Goal: Task Accomplishment & Management: Manage account settings

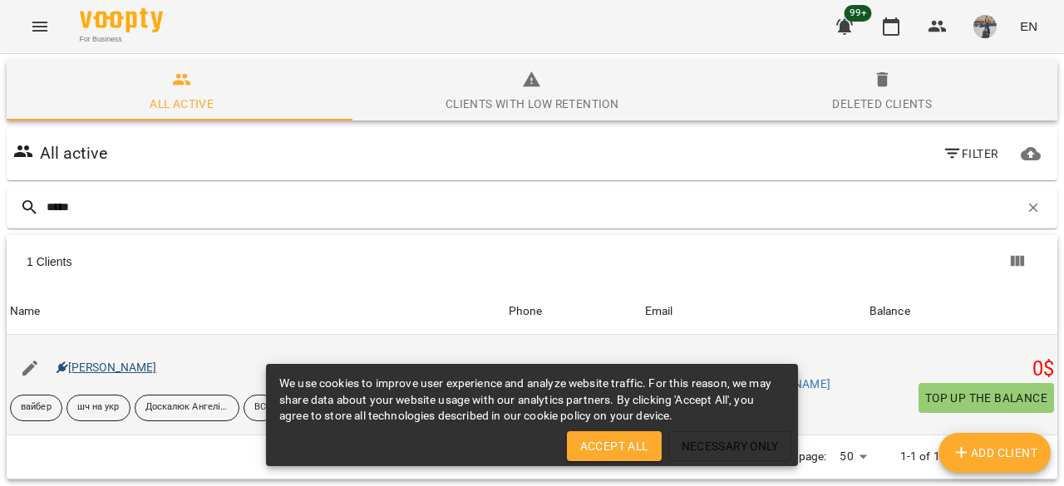
type input "*****"
click at [99, 365] on link "[PERSON_NAME]" at bounding box center [107, 367] width 101 height 13
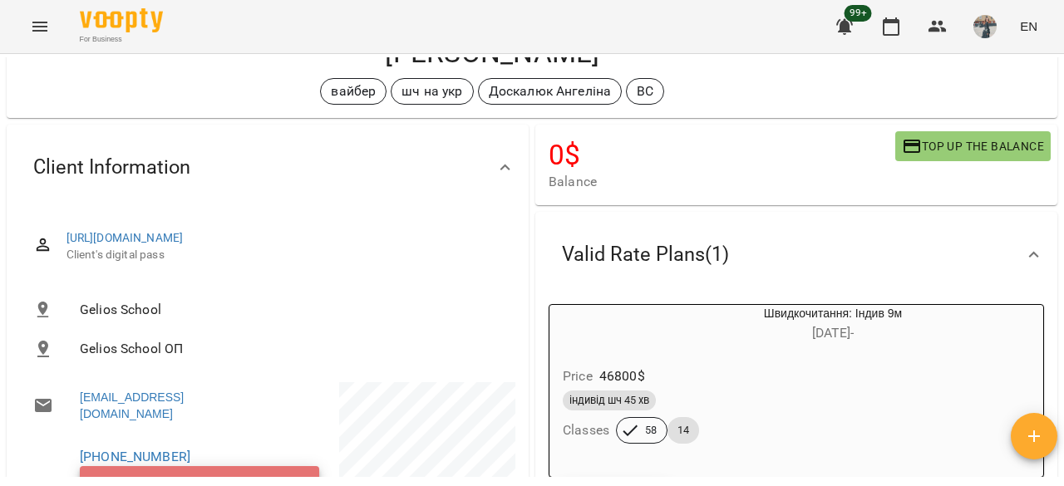
scroll to position [249, 0]
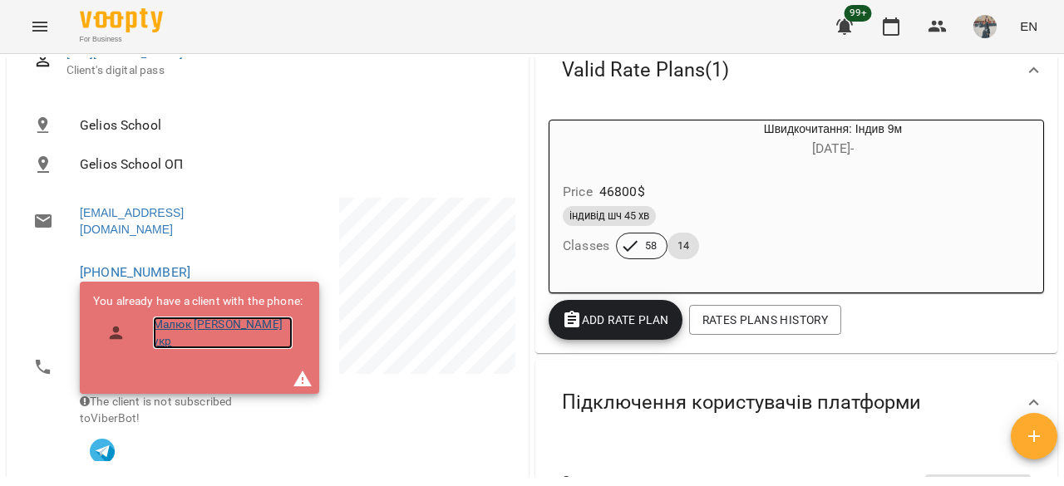
click at [241, 330] on link "Малюк [PERSON_NAME] укр" at bounding box center [223, 333] width 140 height 32
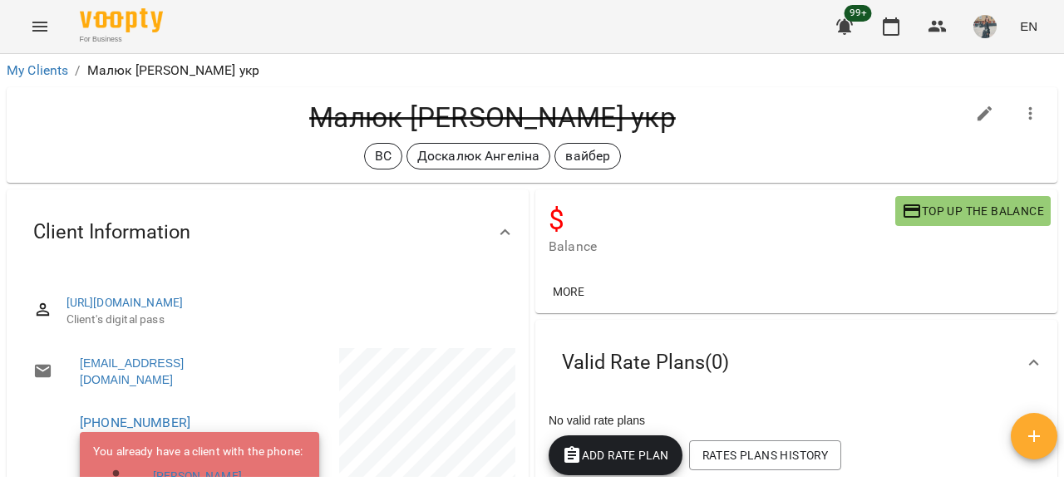
click at [1029, 119] on icon "button" at bounding box center [1030, 113] width 3 height 13
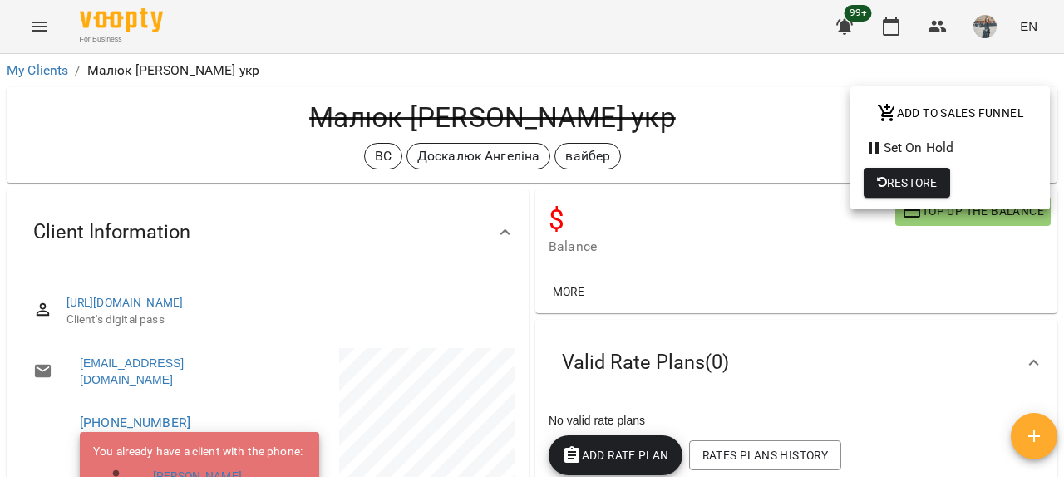
click at [939, 191] on button "Restore" at bounding box center [906, 183] width 86 height 30
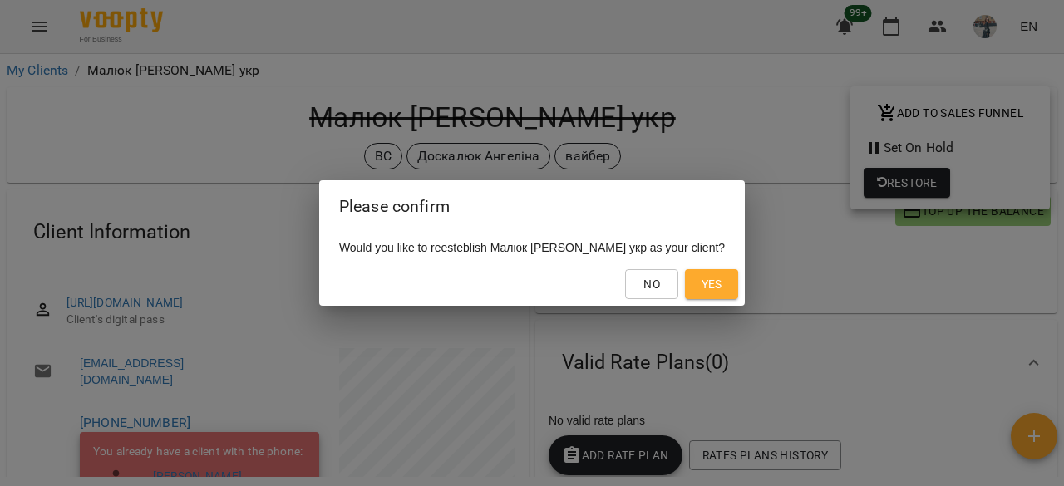
click at [696, 286] on button "Yes" at bounding box center [711, 284] width 53 height 30
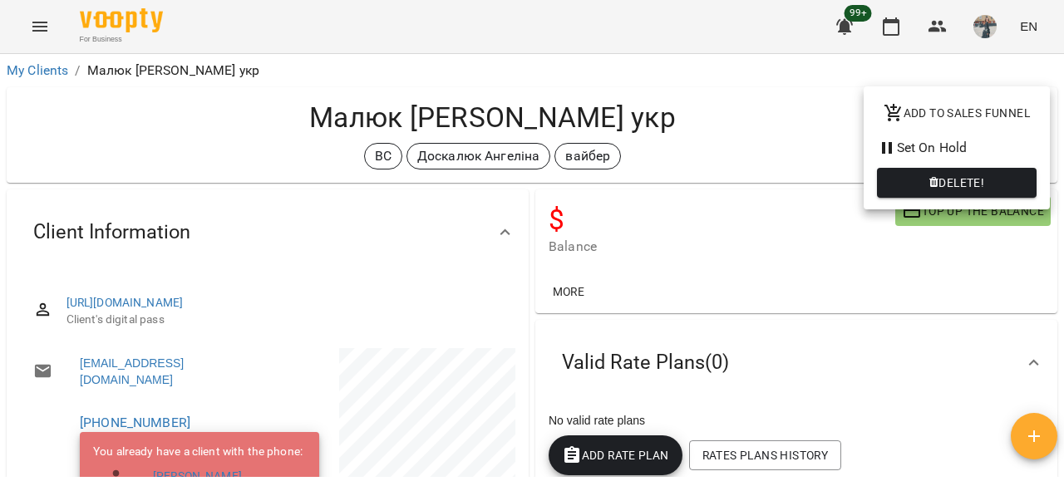
click at [698, 222] on div at bounding box center [532, 243] width 1064 height 486
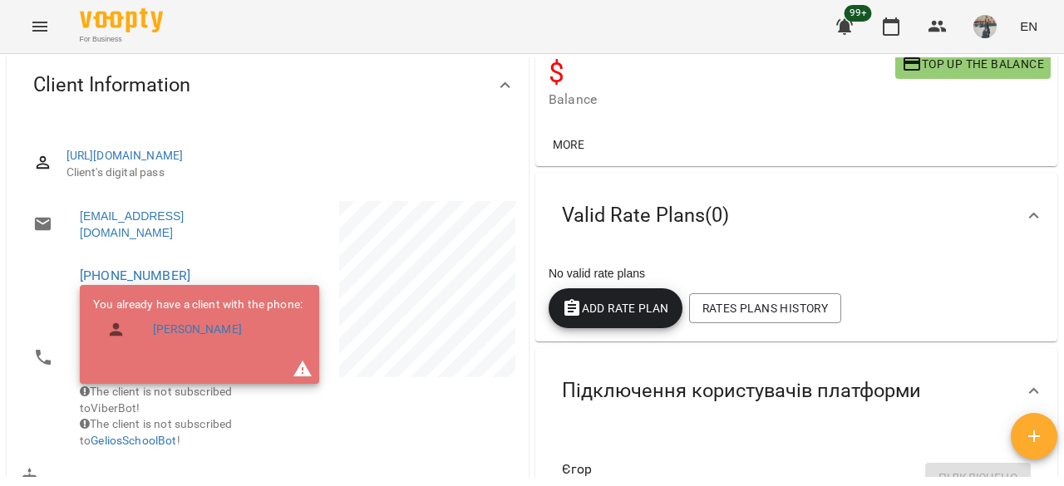
scroll to position [83, 0]
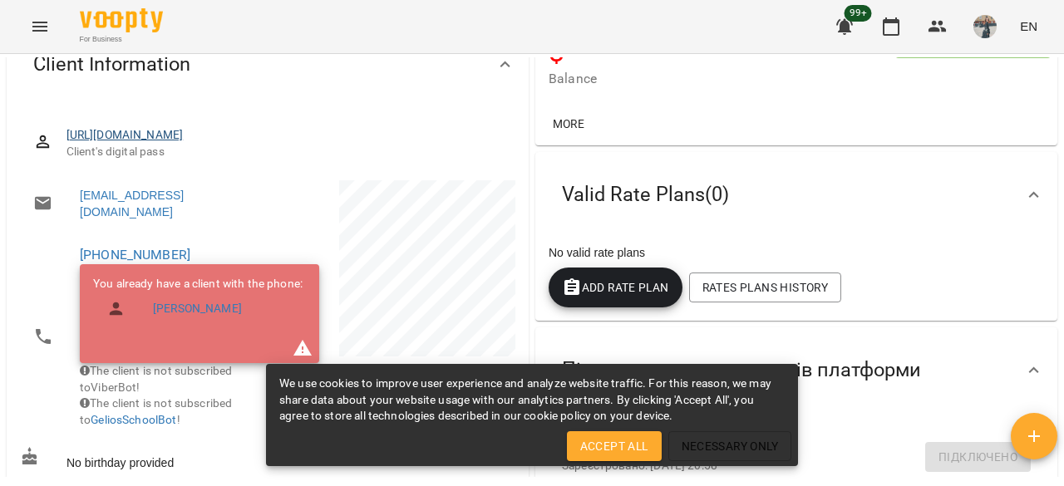
scroll to position [166, 0]
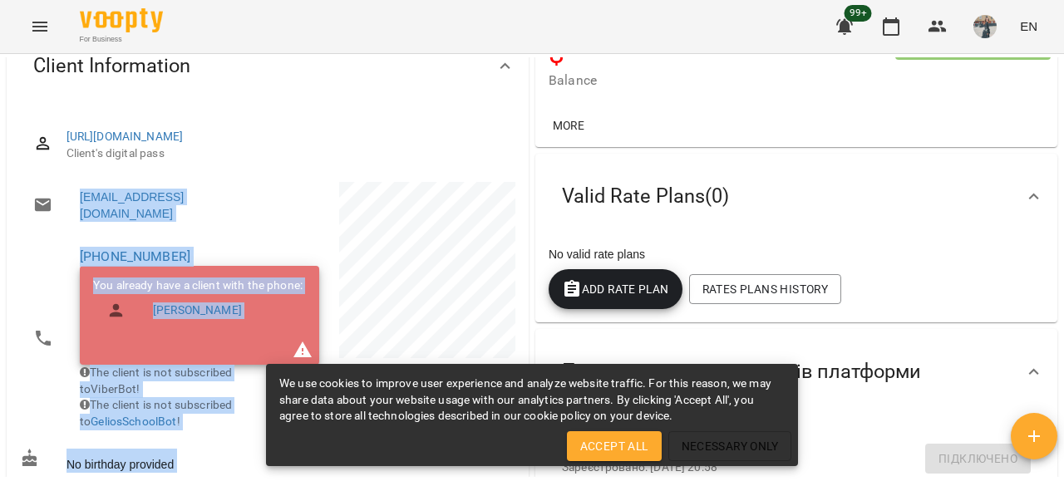
drag, startPoint x: 323, startPoint y: 210, endPoint x: 68, endPoint y: 215, distance: 255.2
click at [68, 214] on div "[EMAIL_ADDRESS][DOMAIN_NAME] [PHONE_NUMBER] You already have a client with the …" at bounding box center [268, 387] width 502 height 416
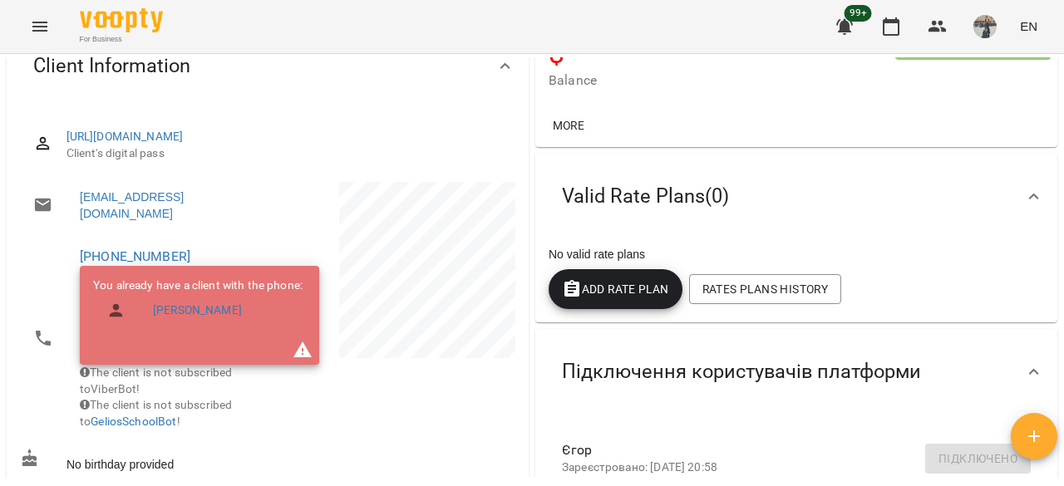
click at [63, 214] on div at bounding box center [56, 205] width 47 height 20
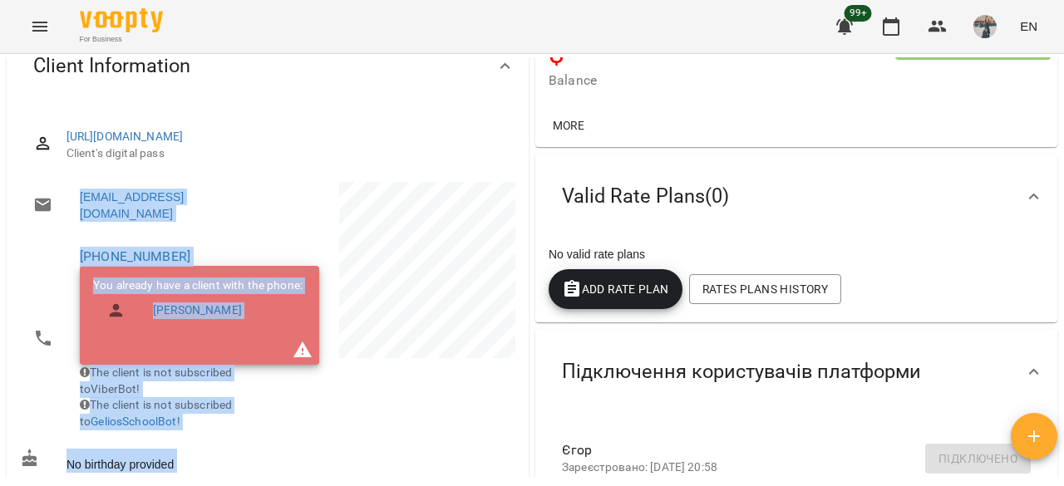
drag, startPoint x: 76, startPoint y: 211, endPoint x: 300, endPoint y: 219, distance: 223.7
click at [300, 219] on div "[EMAIL_ADDRESS][DOMAIN_NAME] [PHONE_NUMBER] You already have a client with the …" at bounding box center [268, 387] width 502 height 416
click at [306, 209] on p at bounding box center [393, 273] width 244 height 182
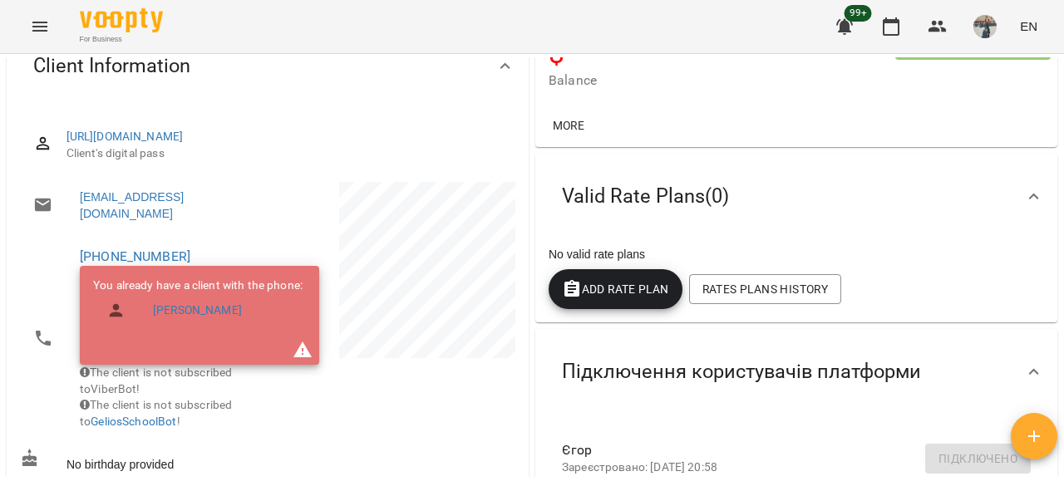
click at [306, 209] on p at bounding box center [393, 273] width 244 height 182
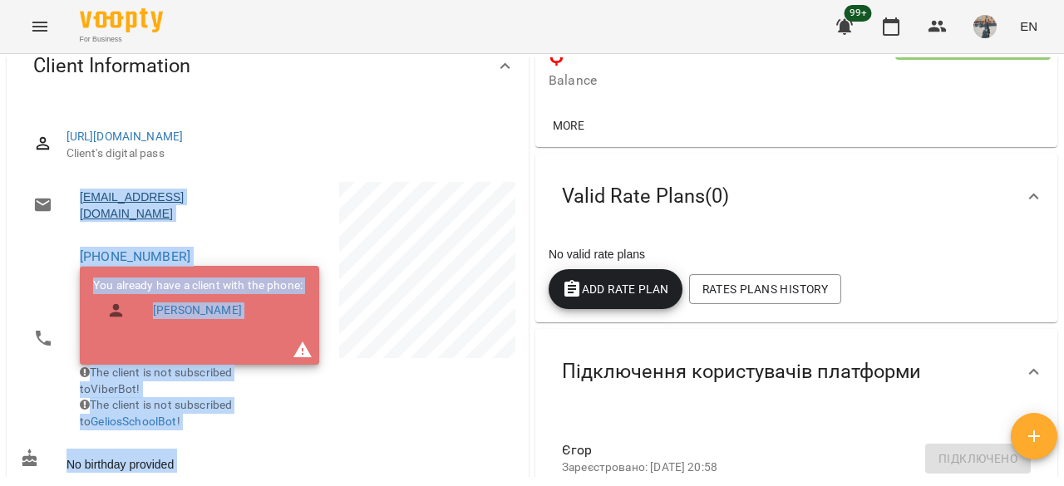
drag, startPoint x: 293, startPoint y: 220, endPoint x: 170, endPoint y: 220, distance: 123.8
click at [170, 220] on div "[EMAIL_ADDRESS][DOMAIN_NAME] [PHONE_NUMBER] You already have a client with the …" at bounding box center [268, 387] width 502 height 416
click at [105, 231] on div "[EMAIL_ADDRESS][DOMAIN_NAME]" at bounding box center [142, 205] width 251 height 53
drag, startPoint x: 102, startPoint y: 207, endPoint x: 4, endPoint y: 246, distance: 105.6
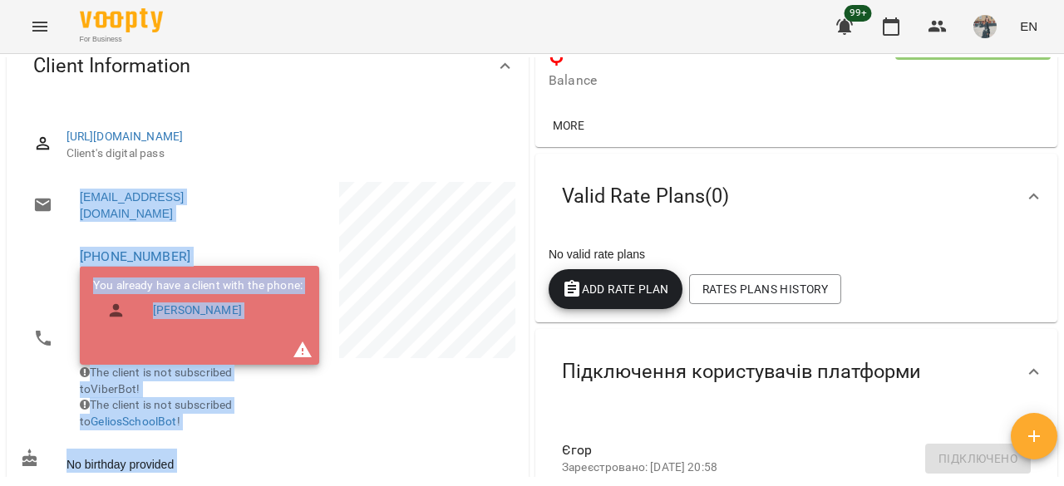
click at [4, 246] on div "Client Information [URL][DOMAIN_NAME] Client's digital pass [EMAIL_ADDRESS][DOM…" at bounding box center [267, 332] width 529 height 624
click at [10, 246] on div "[URL][DOMAIN_NAME] Client's digital pass [EMAIL_ADDRESS][DOMAIN_NAME] [PHONE_NU…" at bounding box center [268, 374] width 522 height 531
